Goal: Task Accomplishment & Management: Use online tool/utility

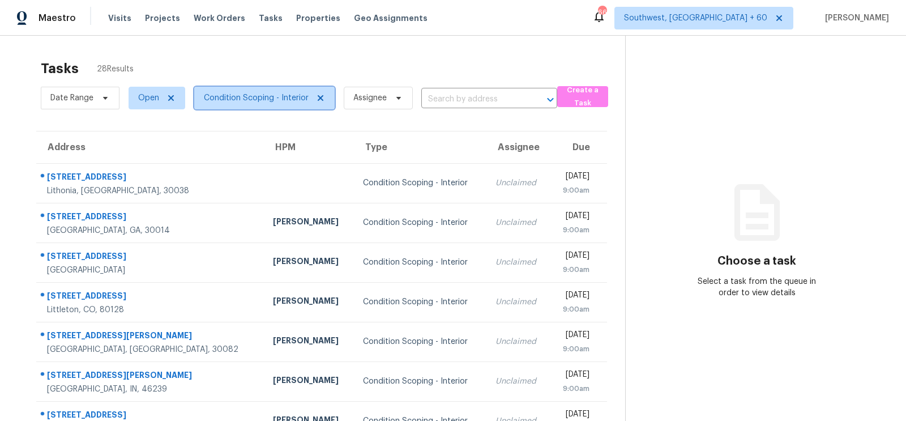
click at [280, 101] on span "Condition Scoping - Interior" at bounding box center [256, 97] width 105 height 11
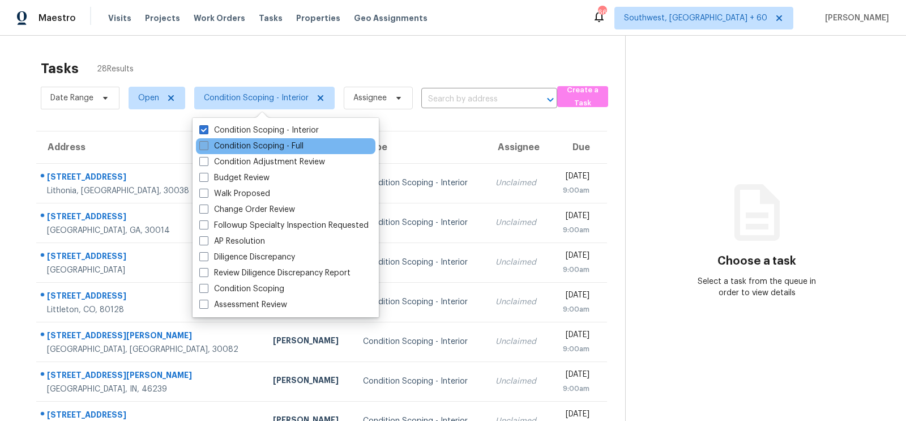
click at [276, 148] on label "Condition Scoping - Full" at bounding box center [251, 145] width 104 height 11
click at [207, 148] on input "Condition Scoping - Full" at bounding box center [202, 143] width 7 height 7
checkbox input "true"
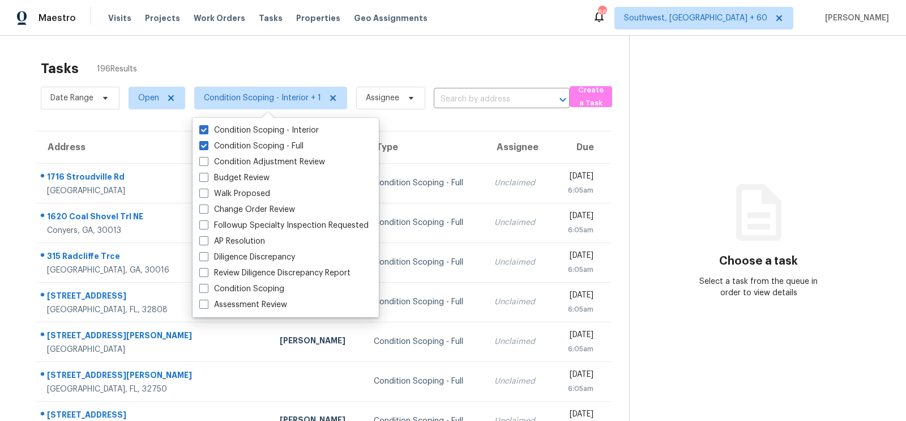
click at [362, 78] on div "Tasks 196 Results" at bounding box center [335, 68] width 588 height 29
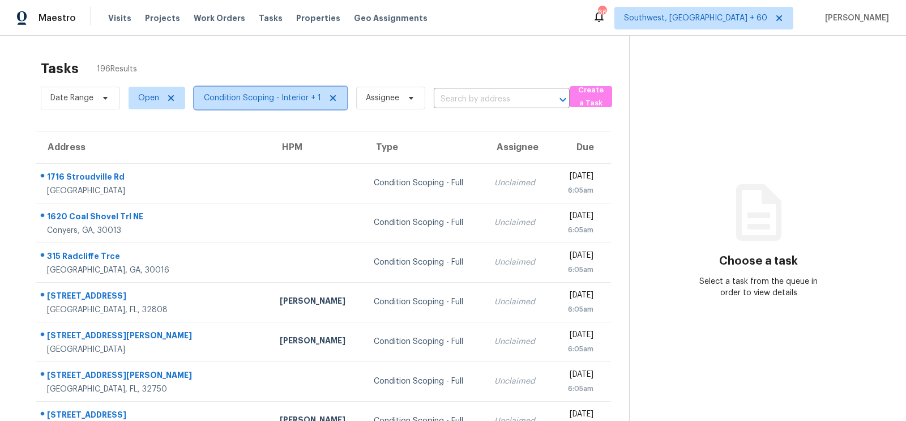
click at [282, 103] on span "Condition Scoping - Interior + 1" at bounding box center [262, 97] width 117 height 11
click at [303, 101] on span "Condition Scoping - Interior + 1" at bounding box center [262, 97] width 117 height 11
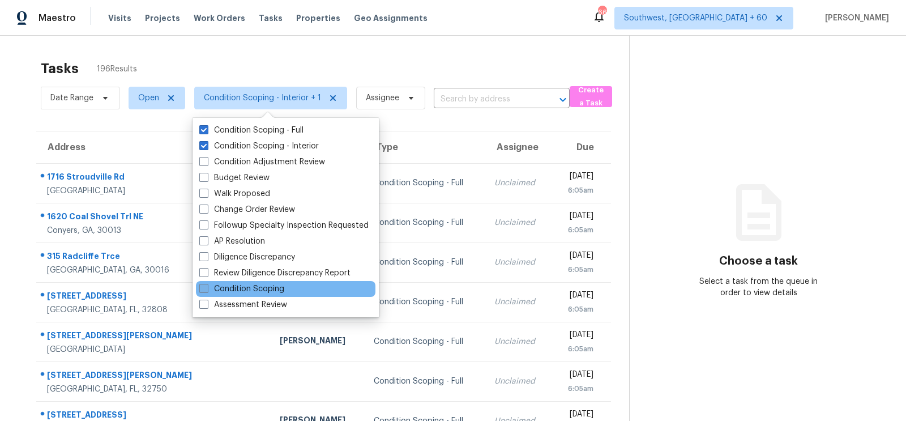
click at [261, 288] on label "Condition Scoping" at bounding box center [241, 288] width 85 height 11
click at [207, 288] on input "Condition Scoping" at bounding box center [202, 286] width 7 height 7
checkbox input "true"
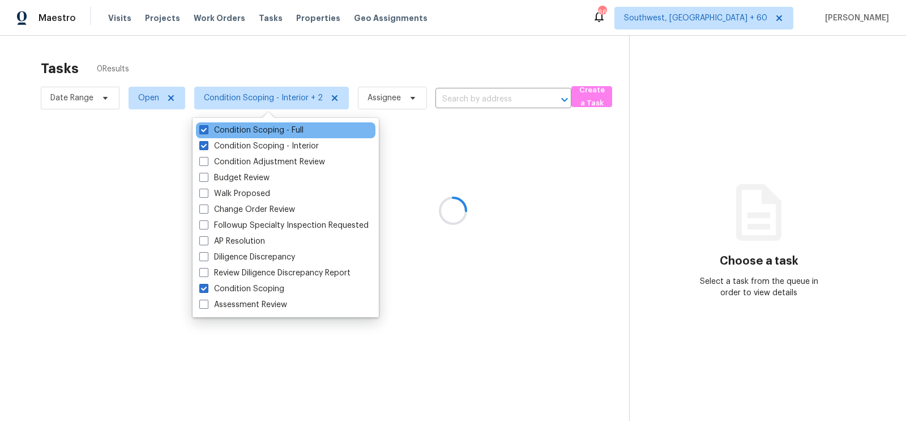
click at [268, 123] on div "Condition Scoping - Full" at bounding box center [285, 130] width 179 height 16
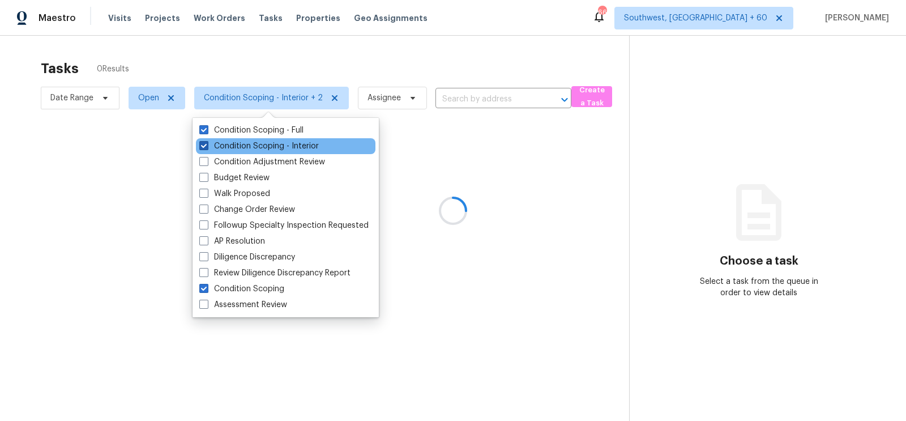
click at [267, 141] on label "Condition Scoping - Interior" at bounding box center [258, 145] width 119 height 11
click at [207, 141] on input "Condition Scoping - Interior" at bounding box center [202, 143] width 7 height 7
checkbox input "false"
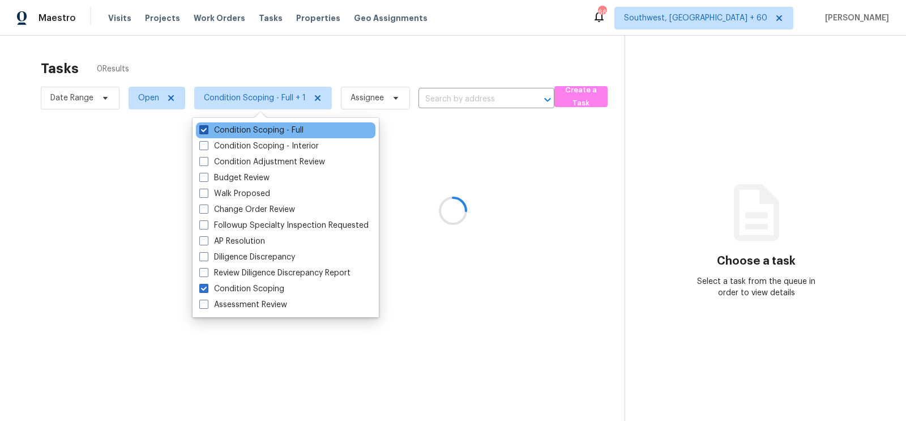
click at [280, 129] on label "Condition Scoping - Full" at bounding box center [251, 130] width 104 height 11
click at [207, 129] on input "Condition Scoping - Full" at bounding box center [202, 128] width 7 height 7
checkbox input "false"
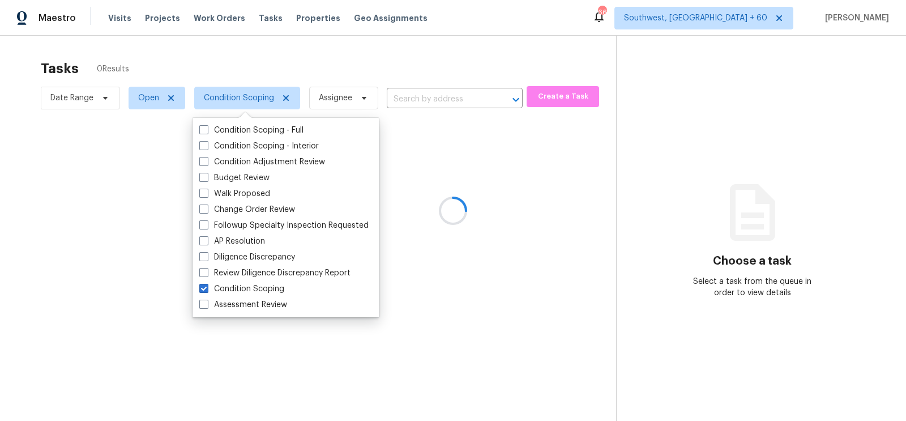
click at [391, 54] on div at bounding box center [453, 210] width 906 height 421
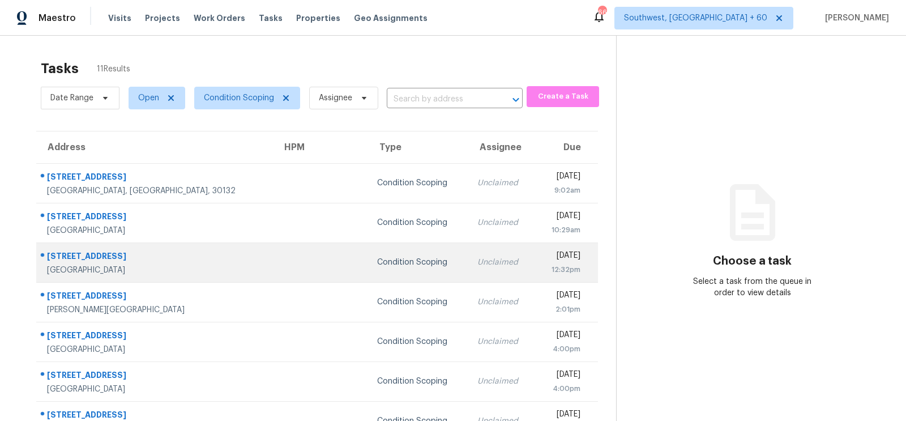
scroll to position [168, 0]
